Goal: Information Seeking & Learning: Learn about a topic

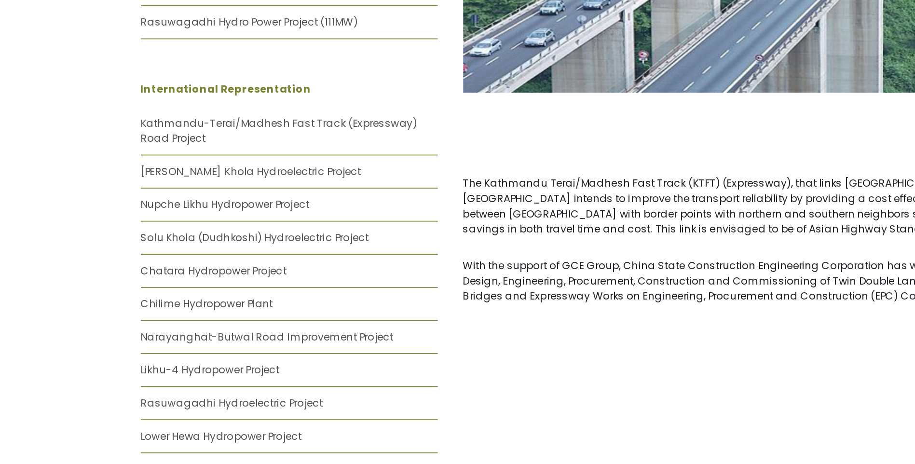
scroll to position [498, 0]
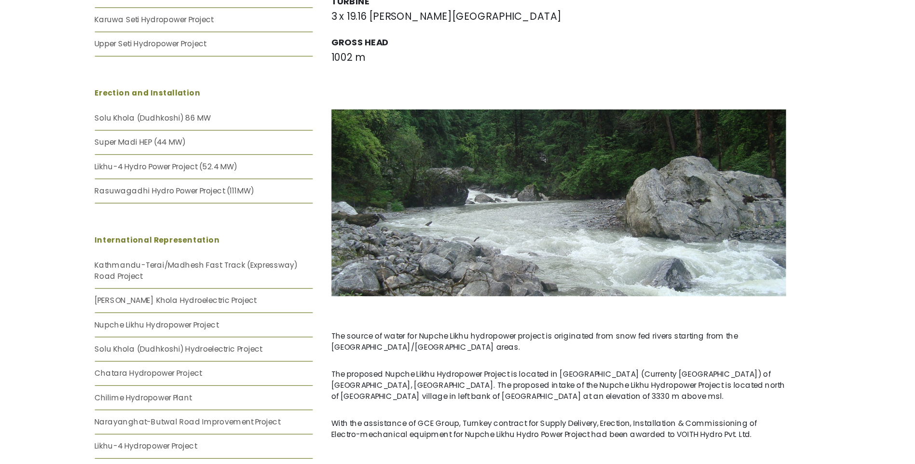
scroll to position [459, 0]
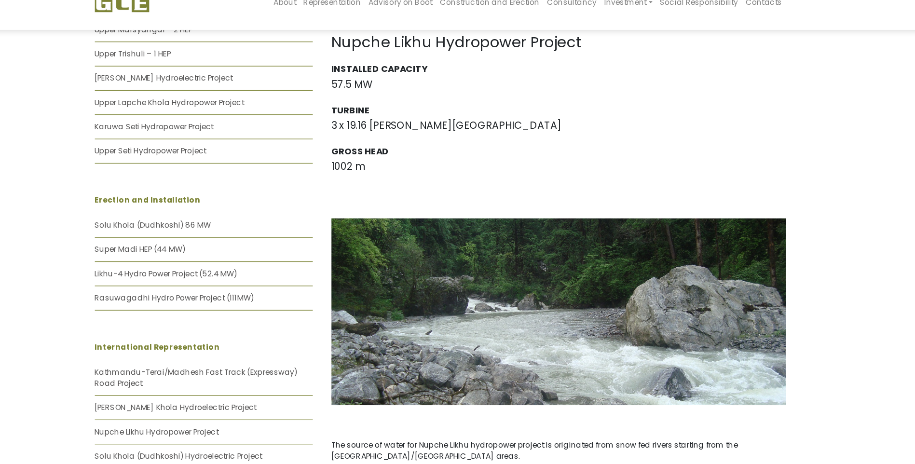
click at [353, 171] on p "Erection and Installation" at bounding box center [274, 175] width 169 height 9
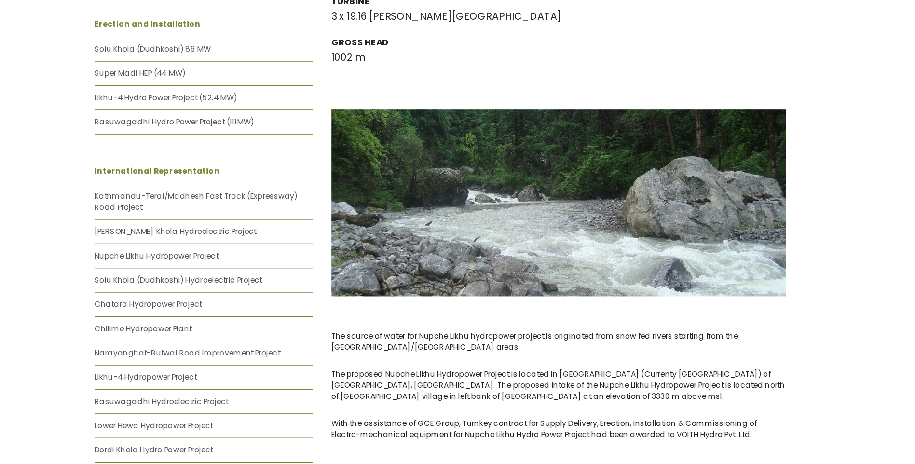
scroll to position [598, 0]
